Goal: Find specific page/section: Find specific page/section

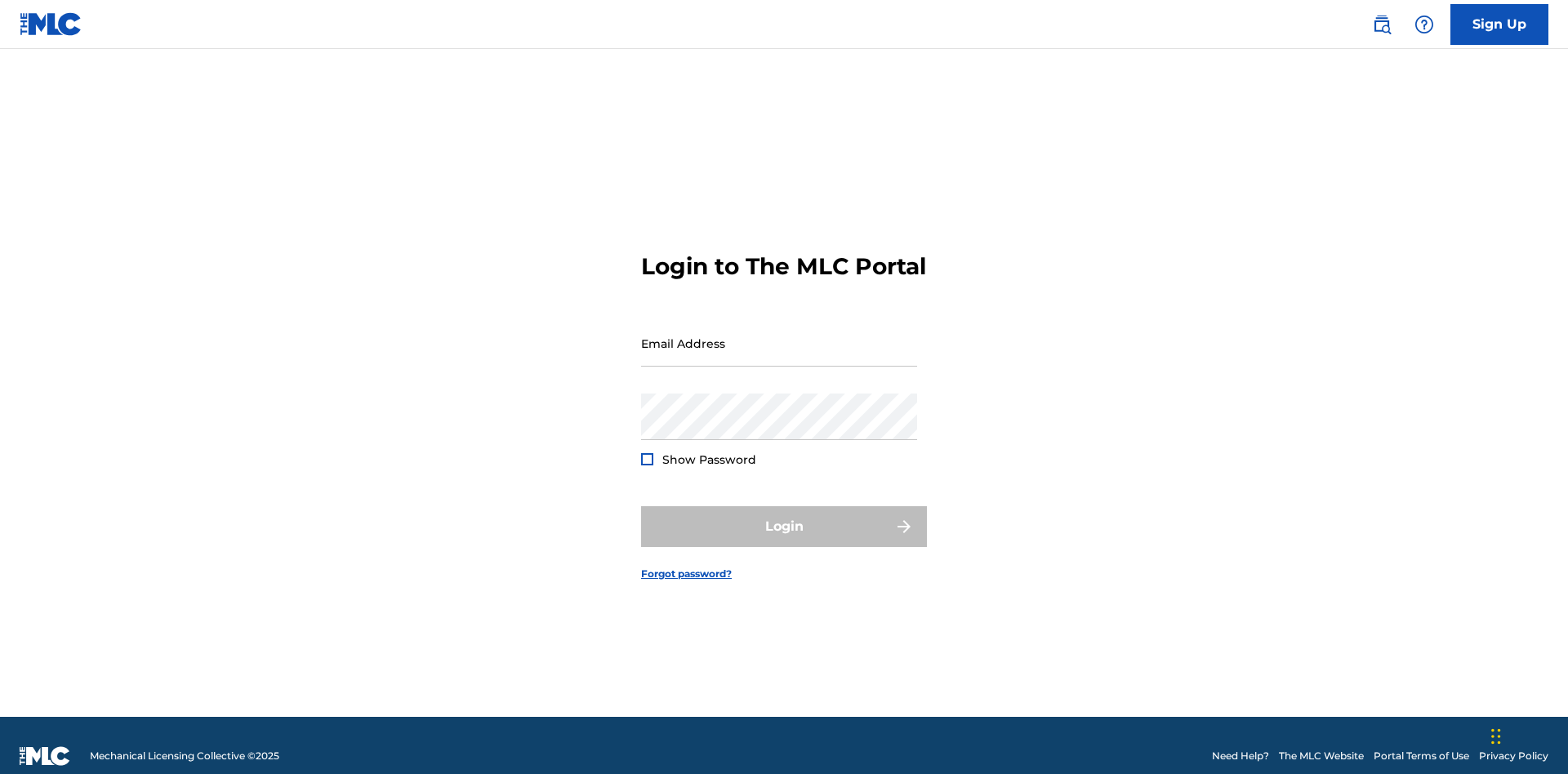
scroll to position [21, 0]
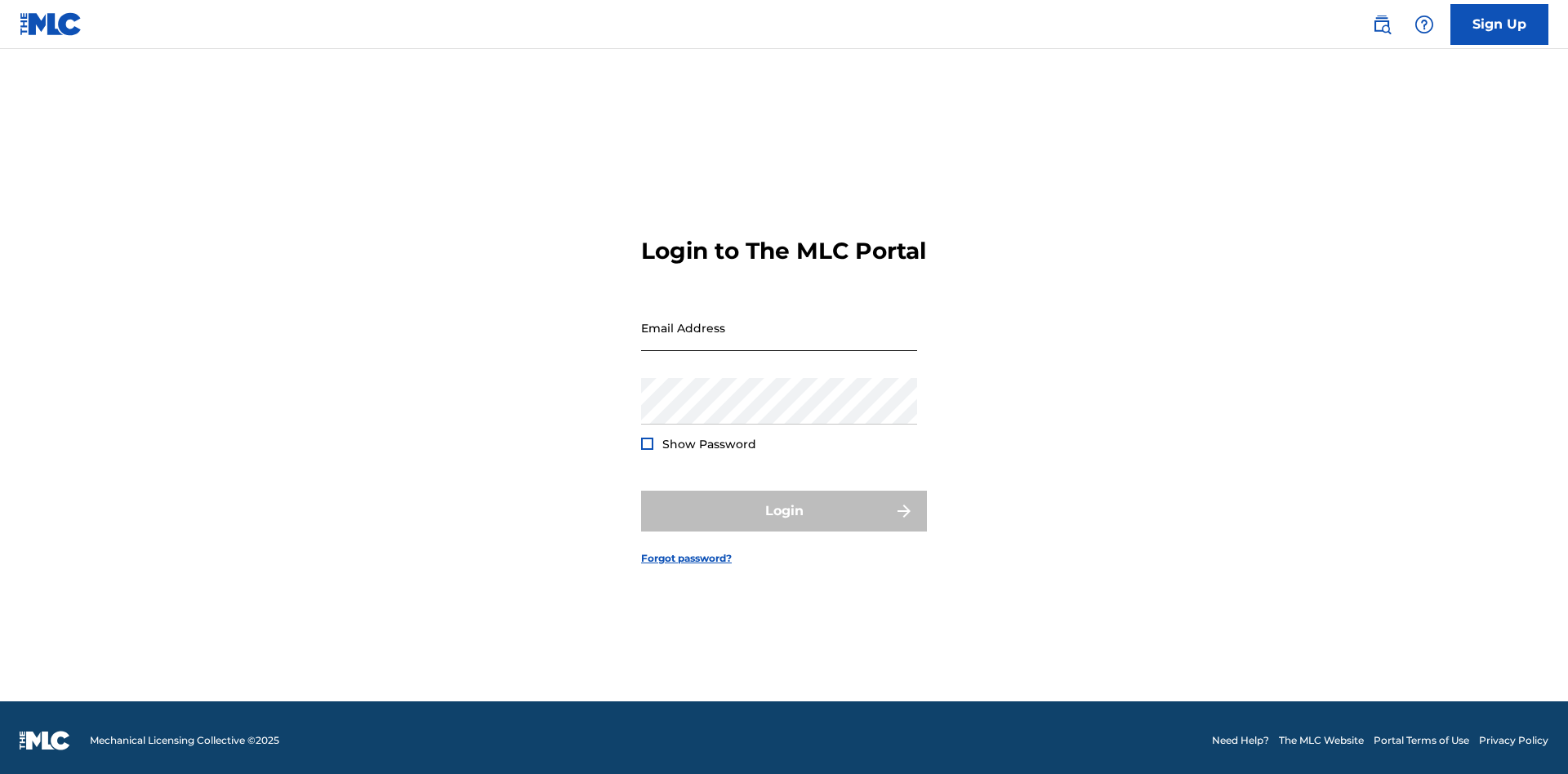
click at [779, 336] on input "Email Address" at bounding box center [778, 327] width 276 height 47
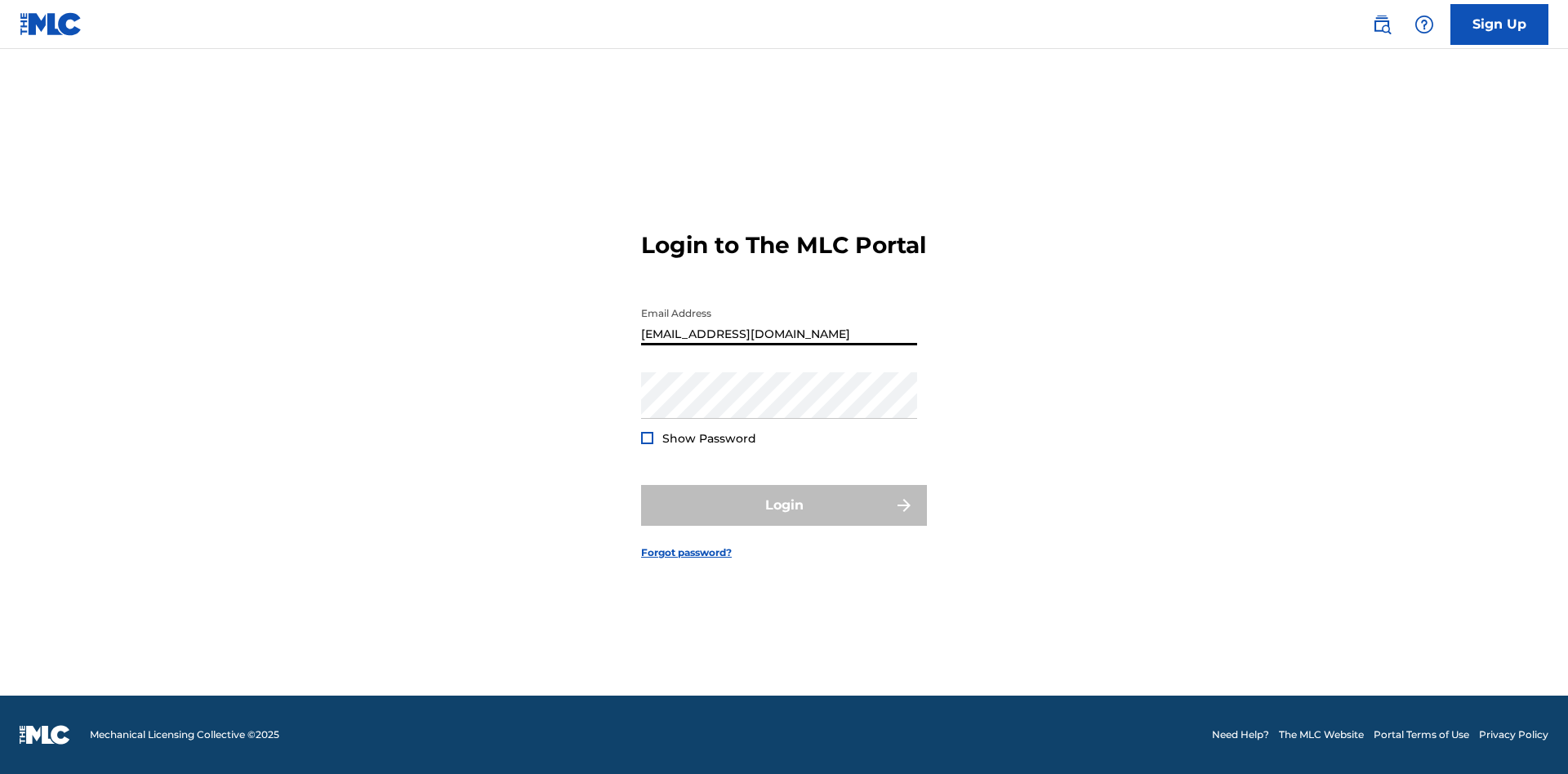
type input "[EMAIL_ADDRESS][DOMAIN_NAME]"
click at [784, 519] on button "Login" at bounding box center [784, 506] width 286 height 41
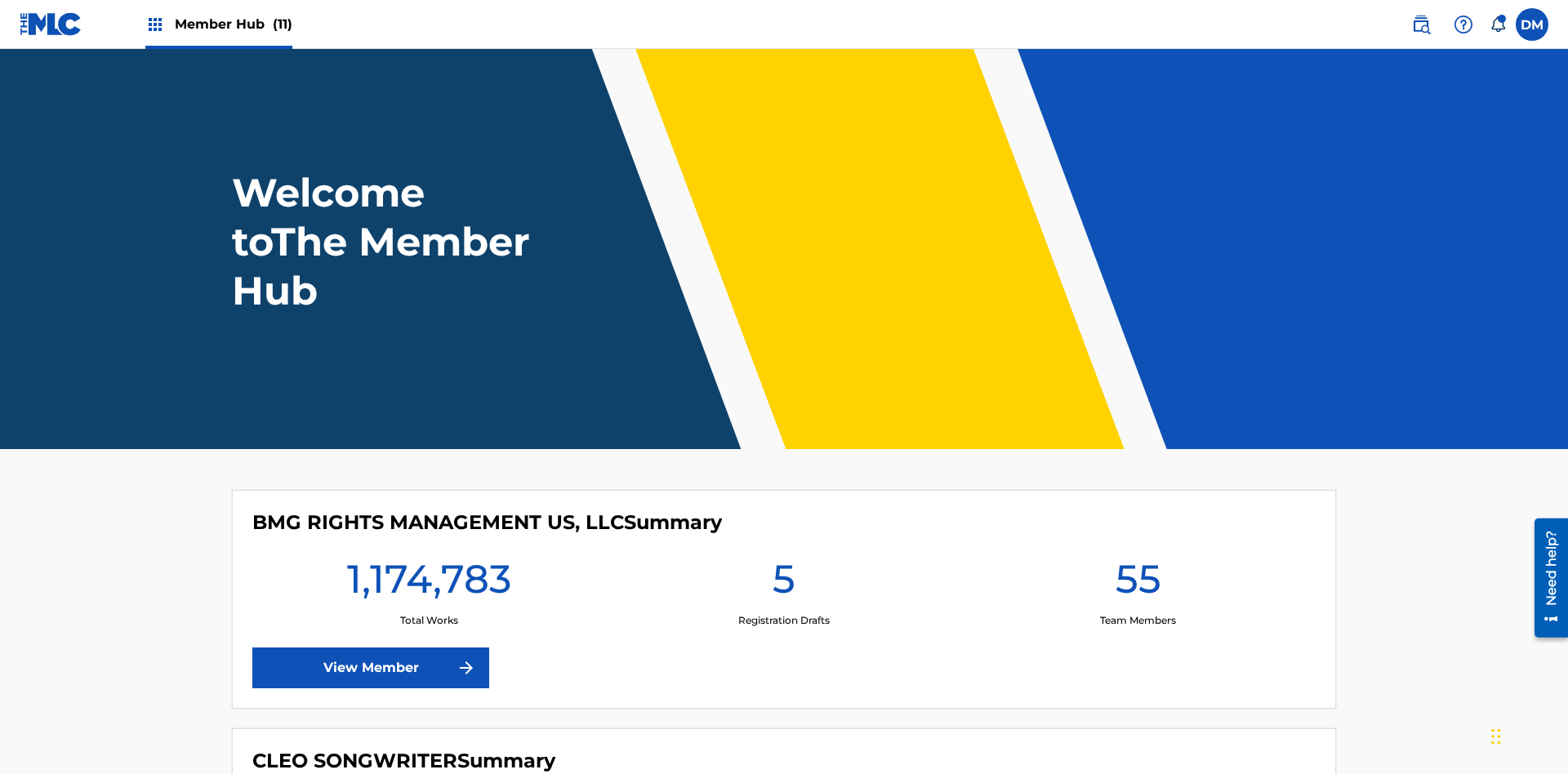
click at [233, 24] on span "Member Hub (11)" at bounding box center [234, 24] width 117 height 19
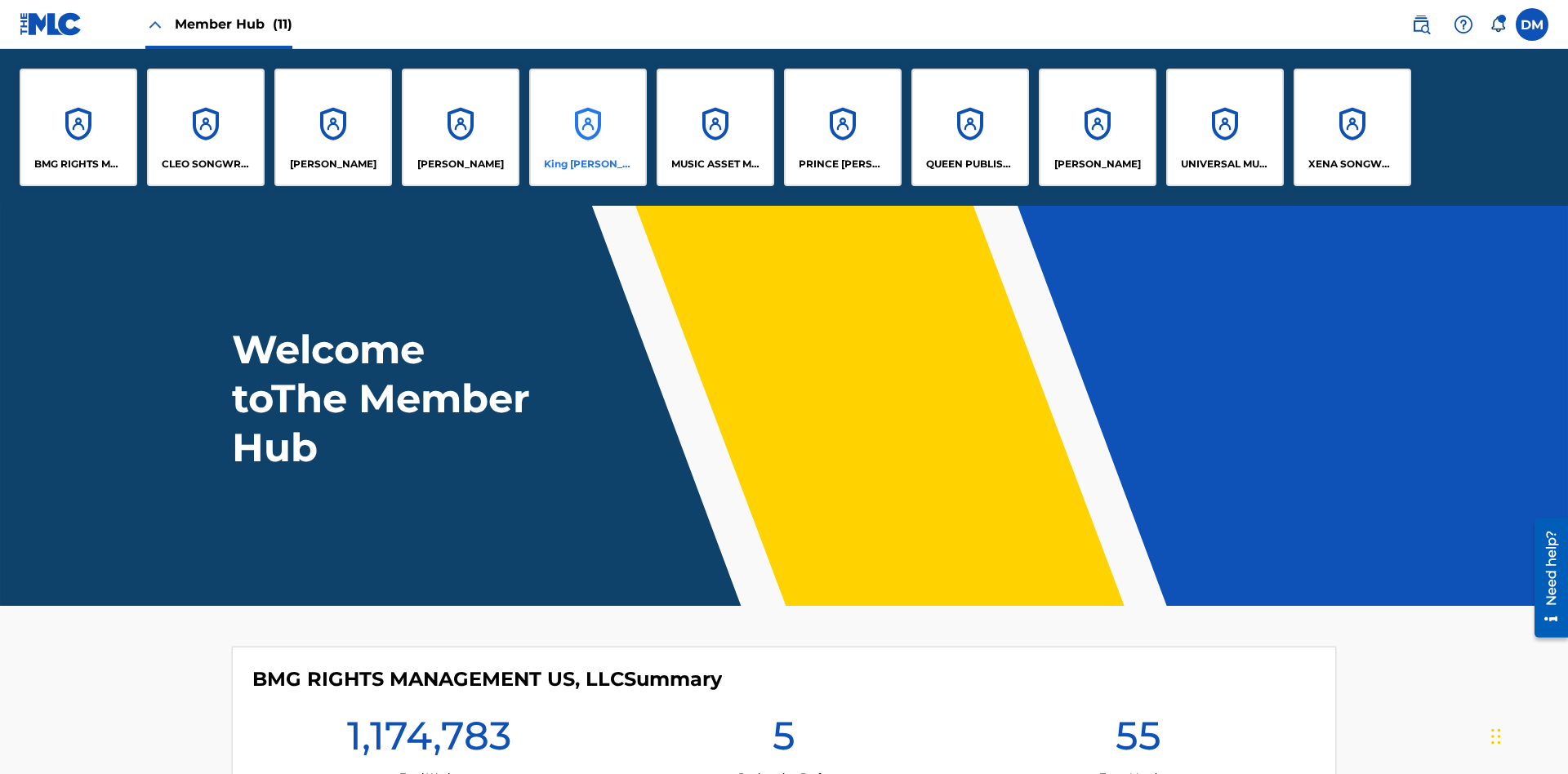
click at [587, 164] on p "King [PERSON_NAME]" at bounding box center [588, 163] width 89 height 14
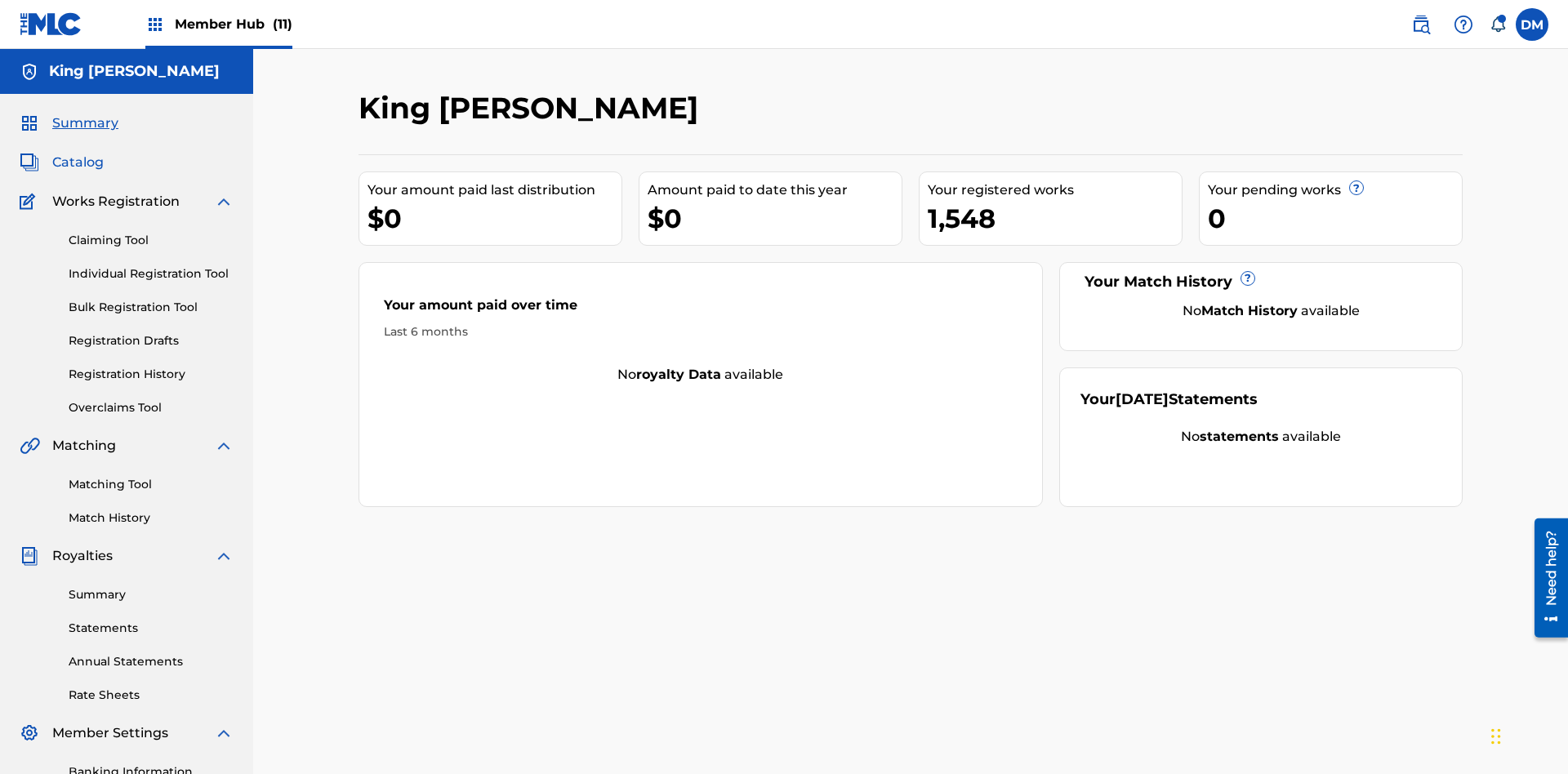
click at [77, 153] on span "Catalog" at bounding box center [77, 162] width 52 height 20
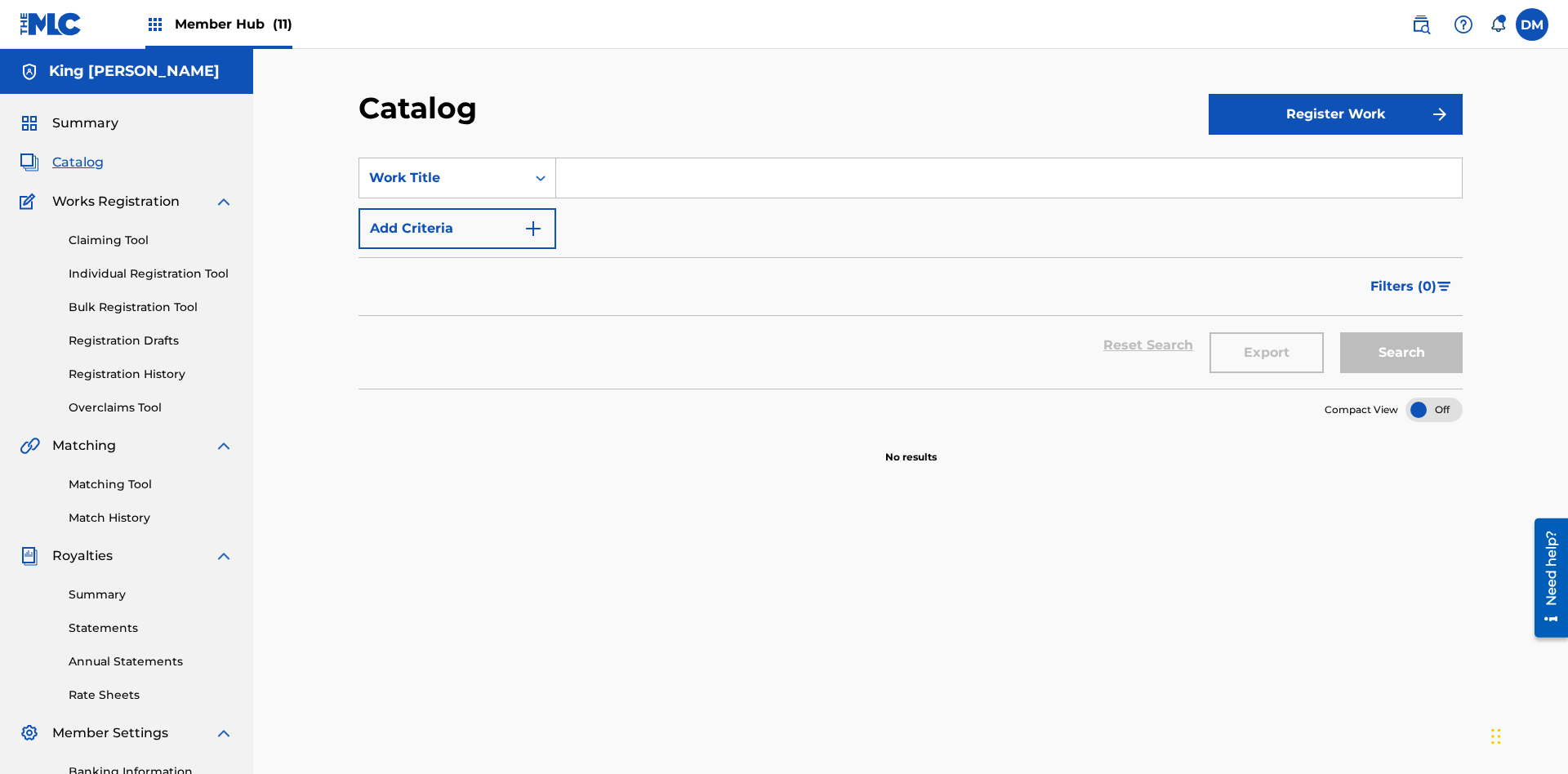
scroll to position [239, 0]
